Goal: Information Seeking & Learning: Understand process/instructions

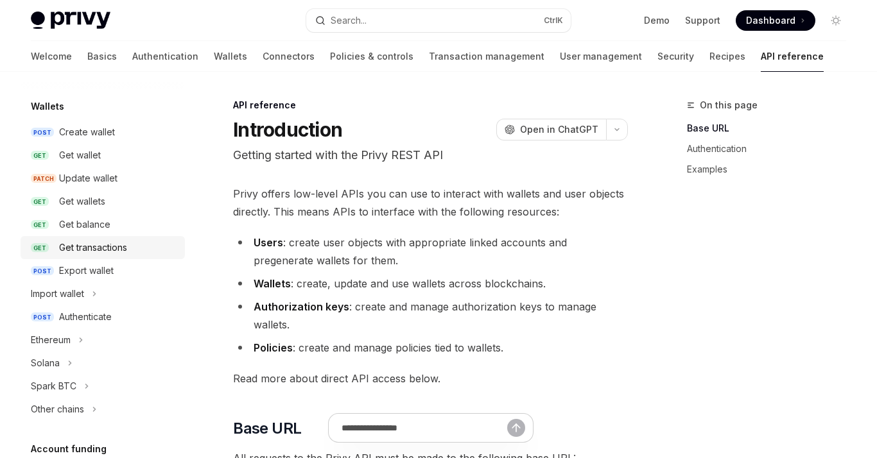
scroll to position [114, 0]
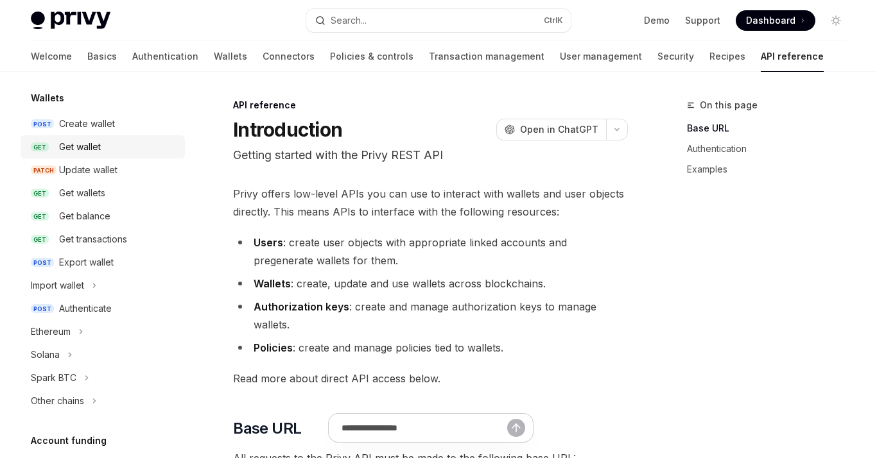
click at [108, 145] on div "Get wallet" at bounding box center [118, 146] width 118 height 15
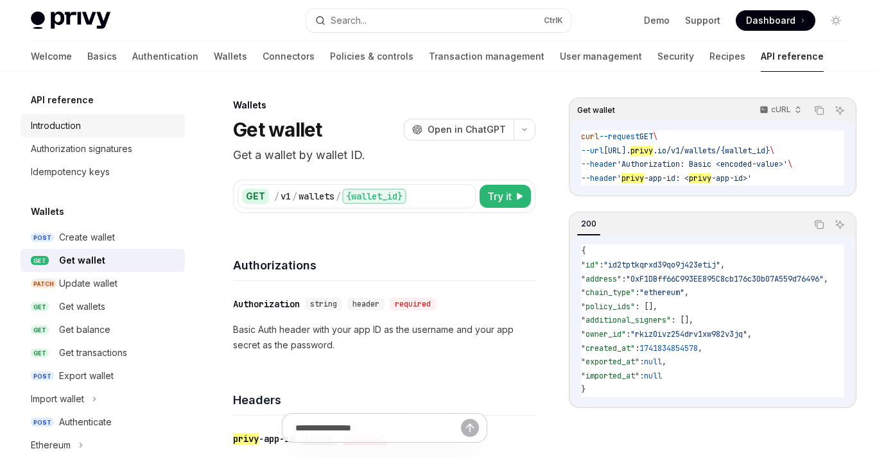
click at [73, 123] on div "Introduction" at bounding box center [56, 125] width 50 height 15
type textarea "*"
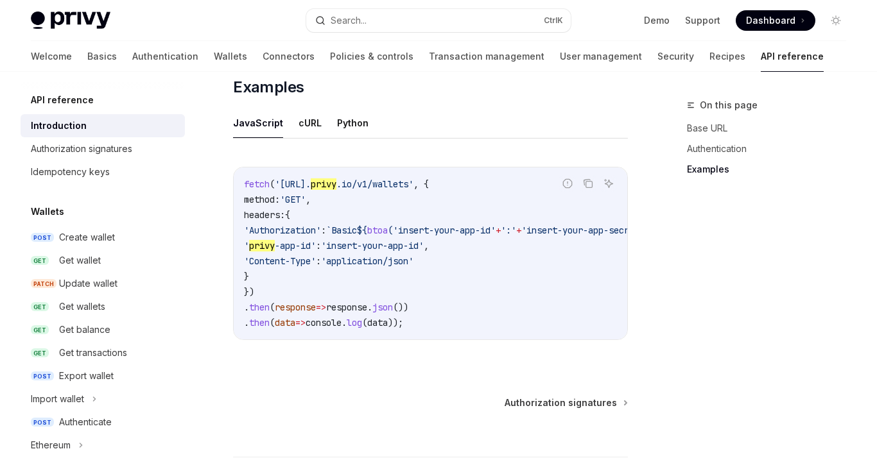
scroll to position [834, 0]
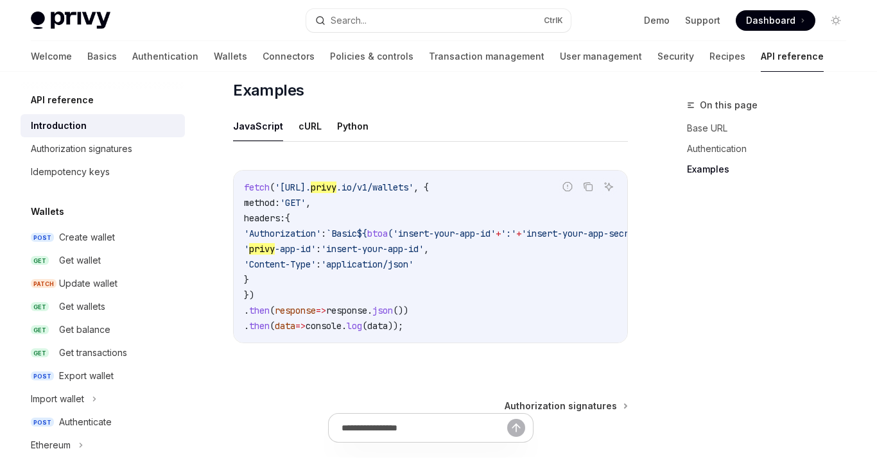
drag, startPoint x: 804, startPoint y: 288, endPoint x: 767, endPoint y: 286, distance: 37.3
click at [804, 288] on div "On this page Base URL Authentication Examples" at bounding box center [758, 278] width 195 height 361
click at [813, 221] on div "On this page Base URL Authentication Examples" at bounding box center [758, 278] width 195 height 361
